Goal: Task Accomplishment & Management: Manage account settings

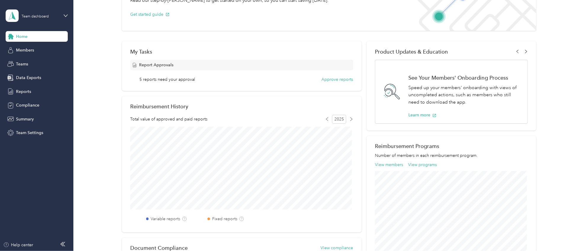
scroll to position [49, 0]
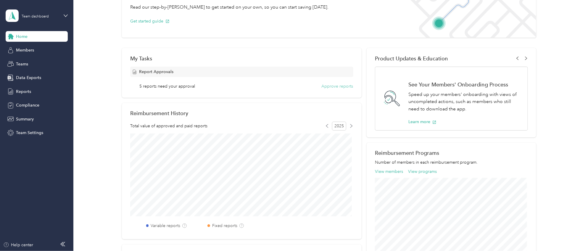
click at [335, 86] on button "Approve reports" at bounding box center [338, 86] width 32 height 6
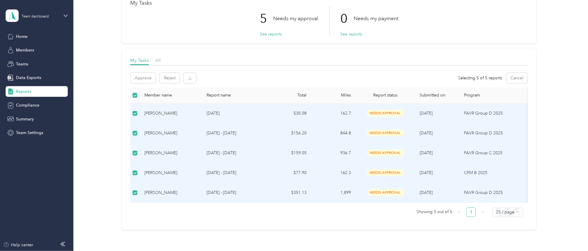
scroll to position [37, 0]
click at [139, 75] on button "Approve" at bounding box center [142, 78] width 25 height 10
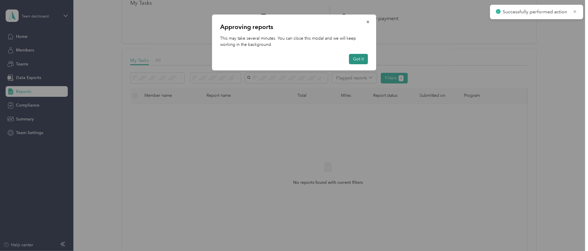
click at [357, 61] on button "Got it" at bounding box center [358, 59] width 19 height 10
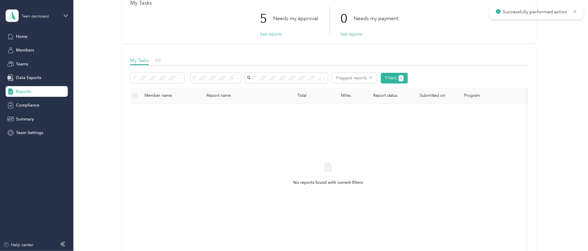
scroll to position [0, 0]
